Goal: Task Accomplishment & Management: Use online tool/utility

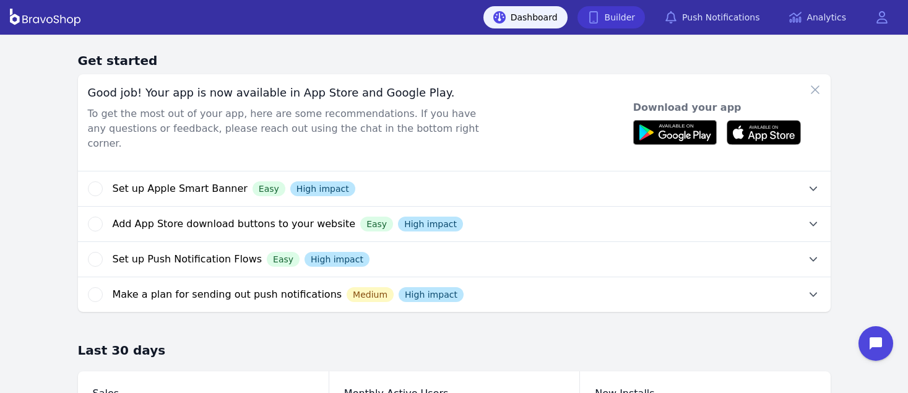
click at [632, 17] on link "Builder" at bounding box center [611, 17] width 68 height 22
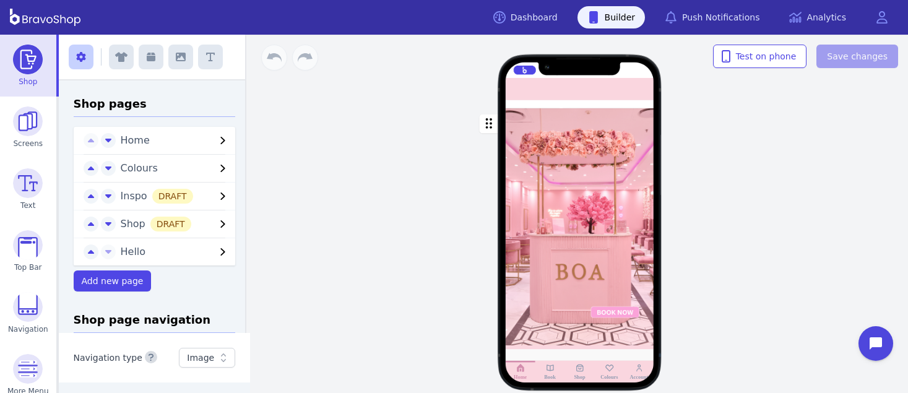
click at [626, 173] on div "button" at bounding box center [579, 228] width 148 height 241
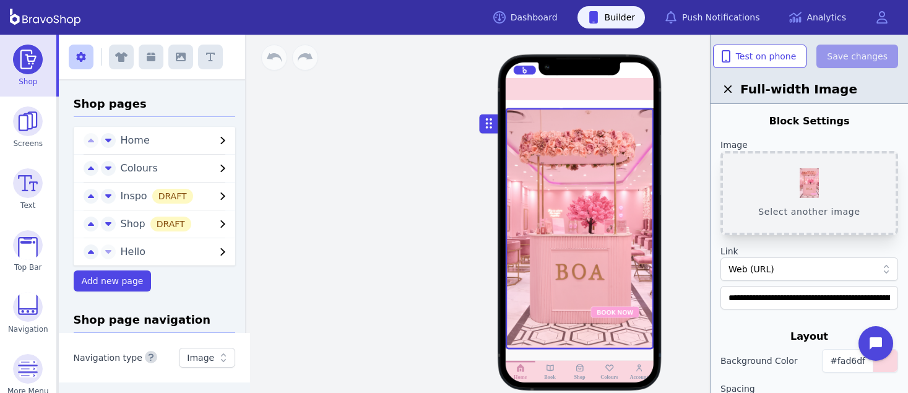
click at [807, 172] on button "Select another image" at bounding box center [809, 193] width 178 height 84
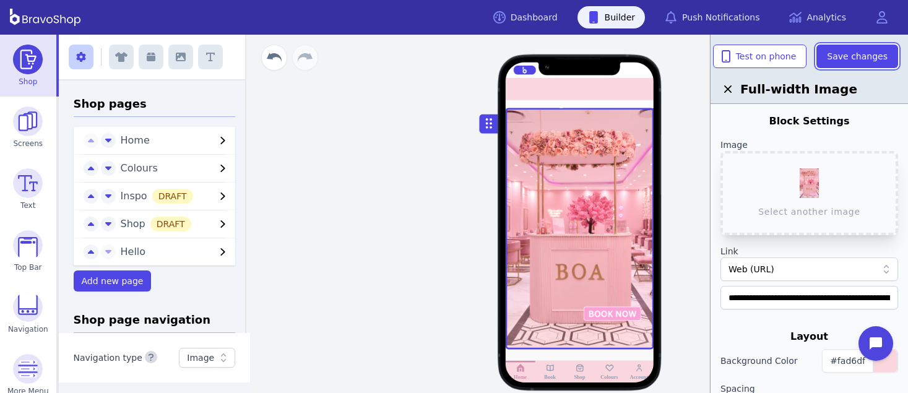
click at [868, 54] on span "Save changes" at bounding box center [857, 56] width 61 height 12
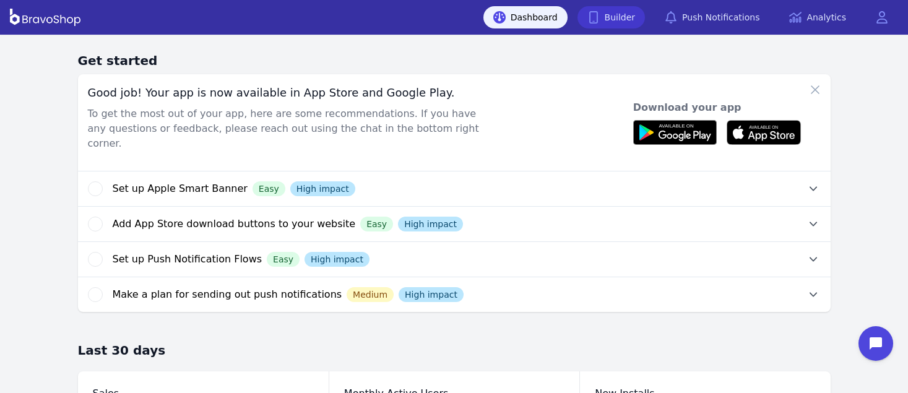
click at [632, 17] on link "Builder" at bounding box center [611, 17] width 68 height 22
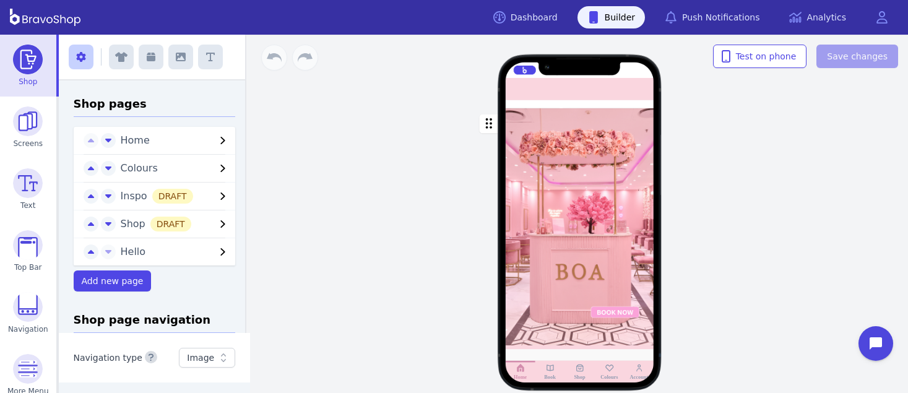
click at [626, 173] on div "button" at bounding box center [579, 228] width 148 height 241
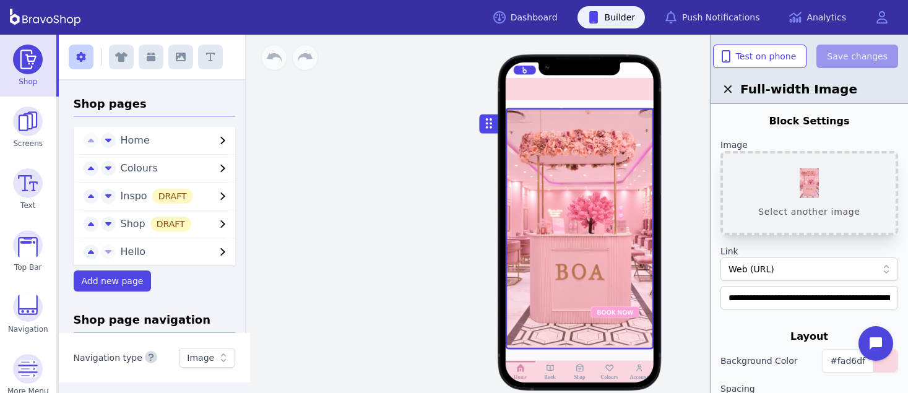
click at [807, 172] on button "Select another image" at bounding box center [809, 193] width 178 height 84
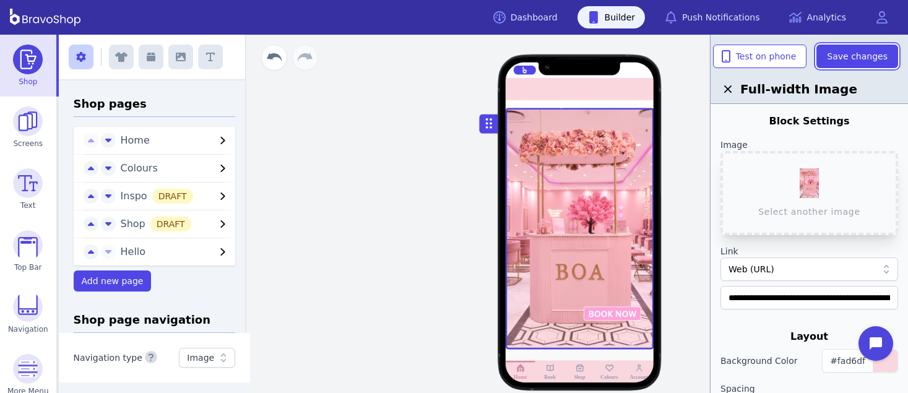
click at [868, 54] on span "Save changes" at bounding box center [857, 56] width 61 height 12
